Goal: Find specific page/section: Find specific page/section

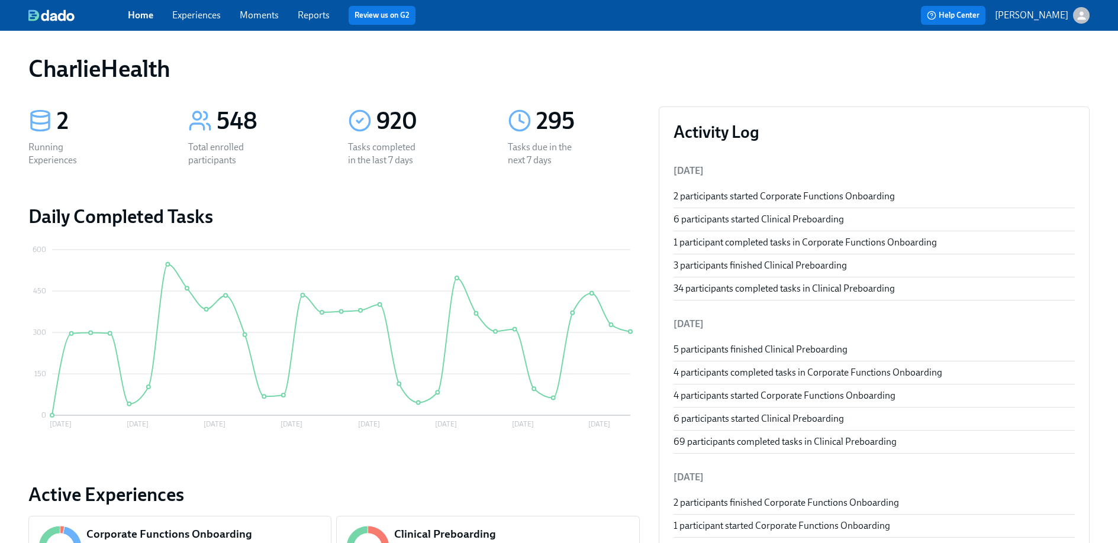
click at [194, 9] on link "Experiences" at bounding box center [196, 14] width 49 height 11
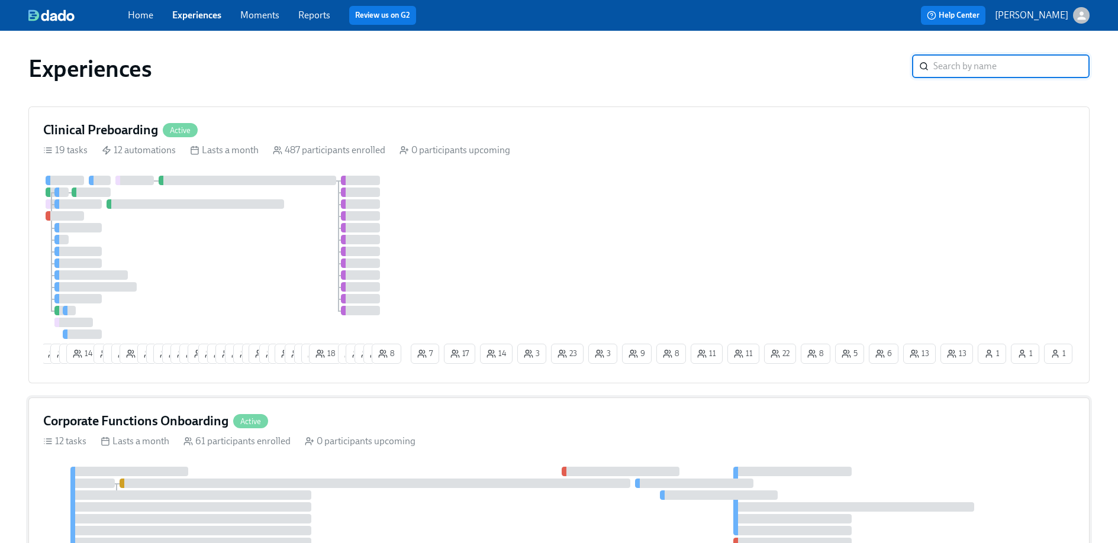
scroll to position [150, 0]
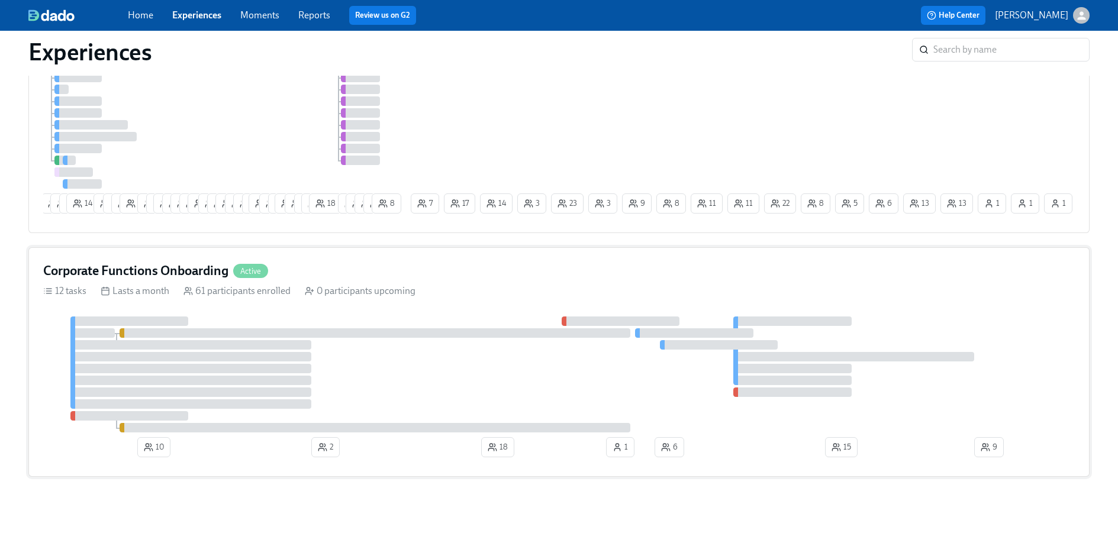
click at [384, 276] on div "Corporate Functions Onboarding Active" at bounding box center [559, 271] width 1032 height 18
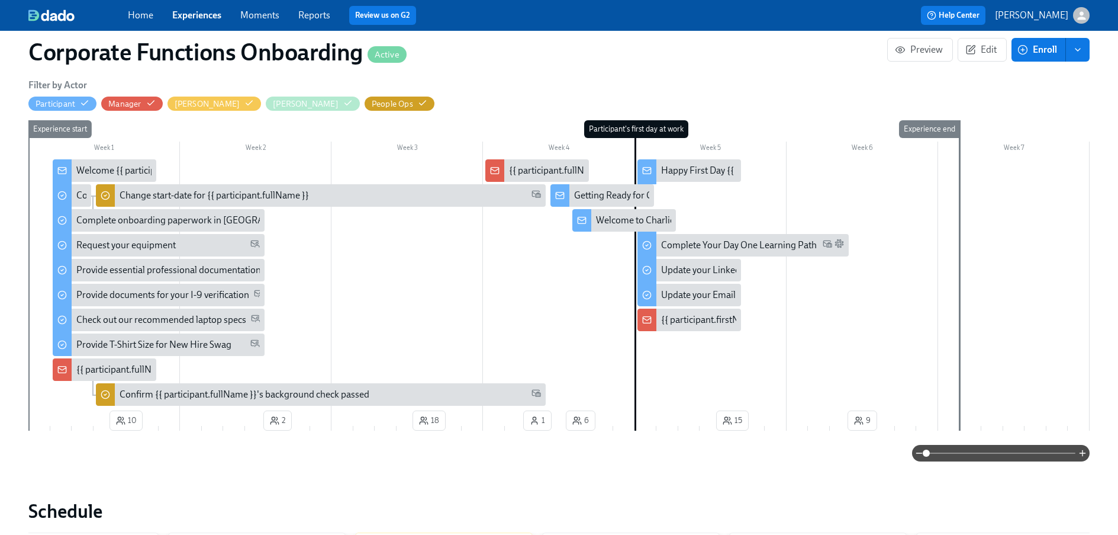
scroll to position [0, 4111]
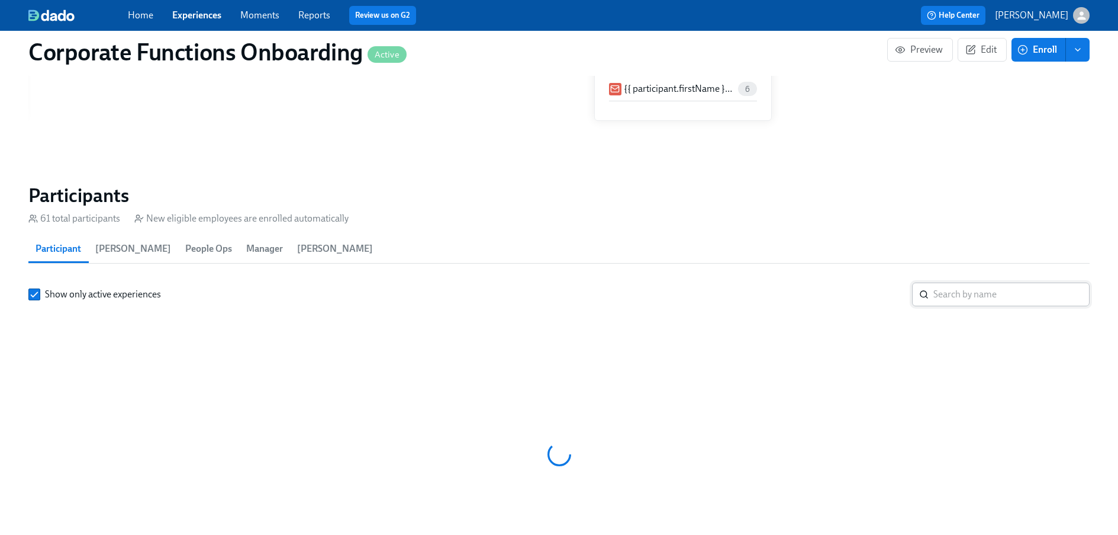
click at [959, 282] on input "search" at bounding box center [1012, 294] width 156 height 24
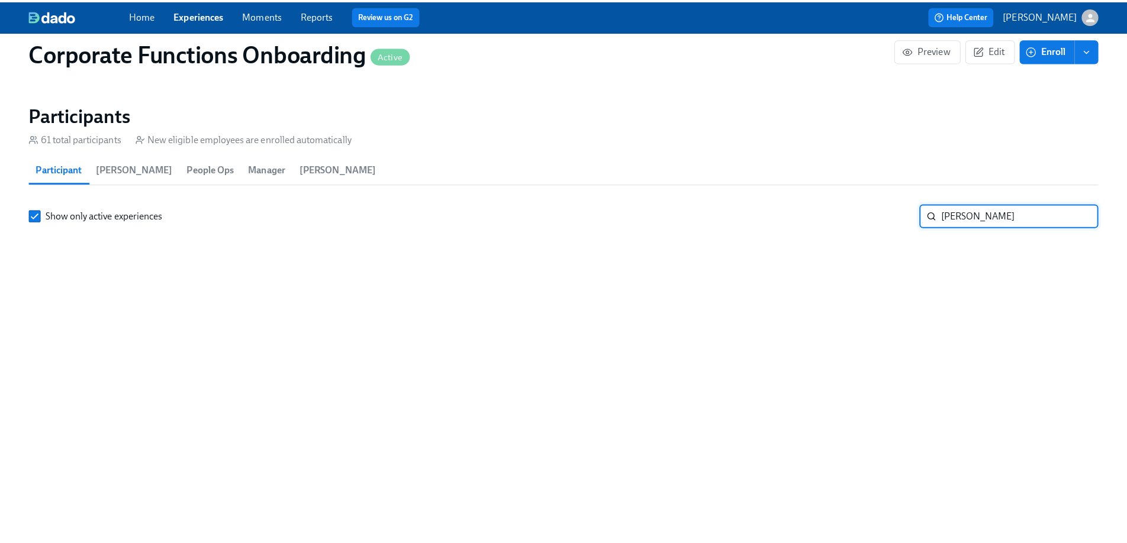
scroll to position [1143, 0]
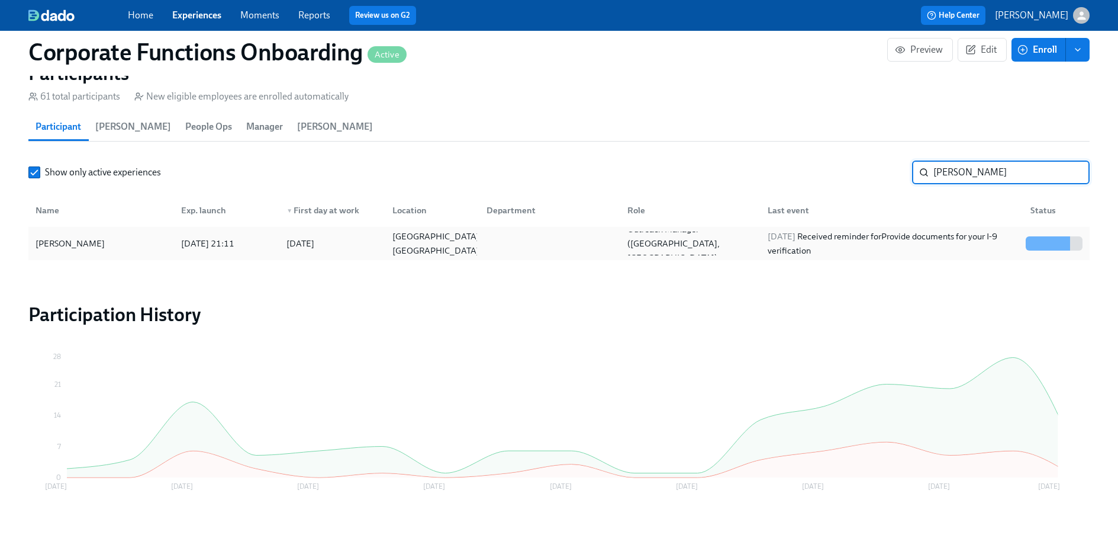
type input "[PERSON_NAME]"
click at [1052, 255] on div at bounding box center [1054, 243] width 66 height 24
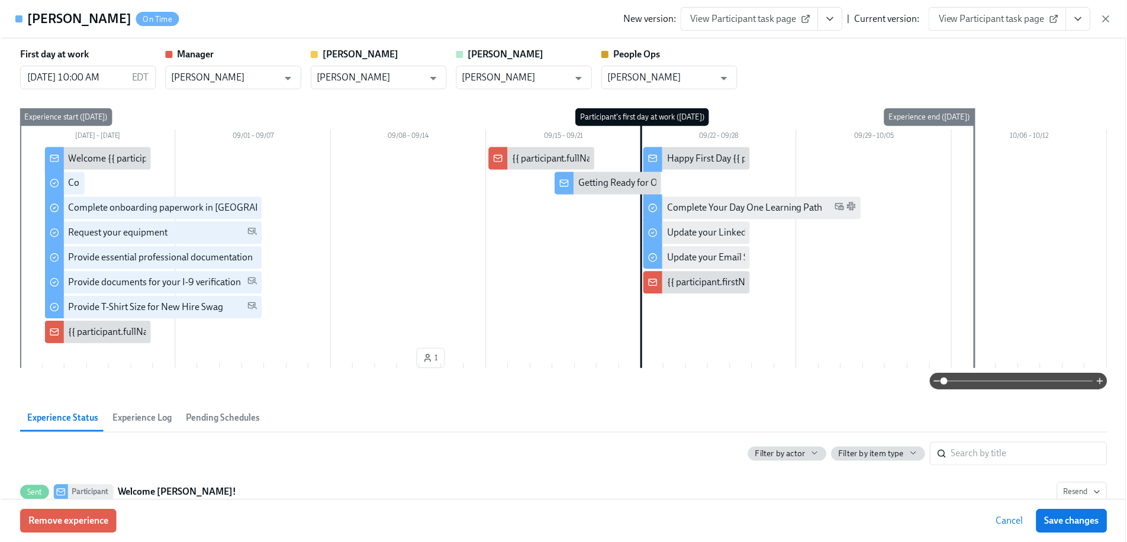
scroll to position [1130, 0]
